Goal: Find specific page/section: Find specific page/section

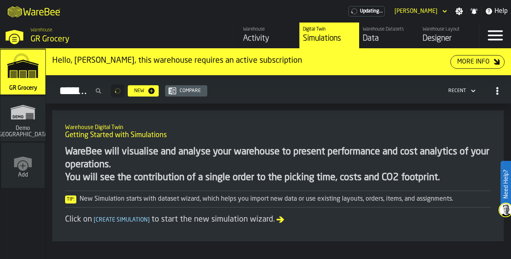
drag, startPoint x: 0, startPoint y: 0, endPoint x: 444, endPoint y: 37, distance: 445.2
click at [444, 37] on div "Designer" at bounding box center [449, 38] width 53 height 11
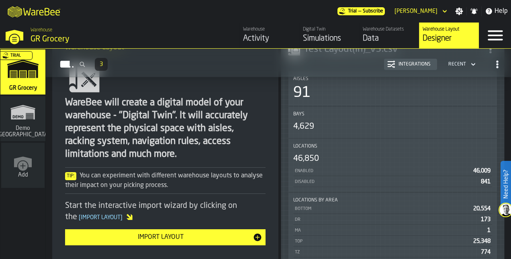
scroll to position [67, 0]
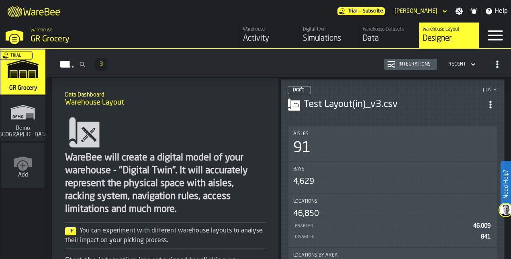
click at [365, 108] on div "Test Layout(in)_v3.csv" at bounding box center [393, 104] width 210 height 14
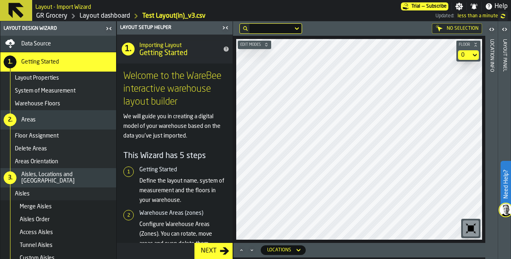
click at [397, 258] on html "Need Help? Layout - Import Wizard Trial — Subscribe Settings Notifications Help…" at bounding box center [255, 129] width 511 height 259
click at [97, 19] on link "Layout dashboard" at bounding box center [105, 16] width 51 height 10
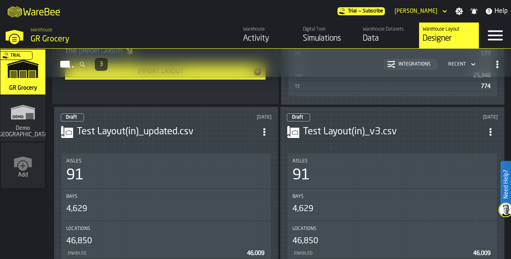
scroll to position [289, 0]
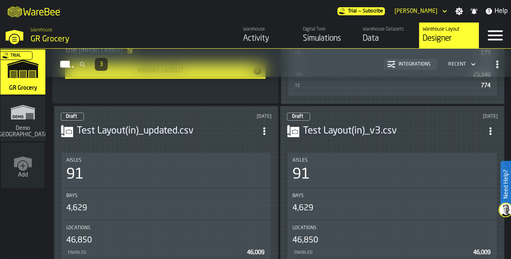
click at [356, 139] on header "Draft [DATE] Test Layout(in)_v3.csv" at bounding box center [392, 129] width 211 height 32
